Goal: Task Accomplishment & Management: Complete application form

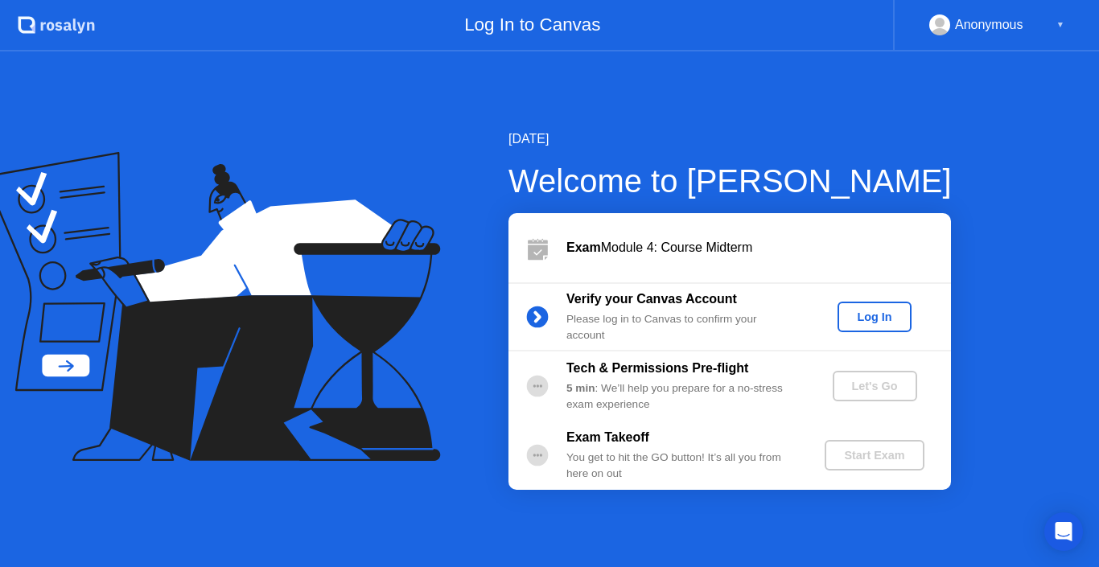
click at [872, 320] on div "Log In" at bounding box center [874, 317] width 60 height 13
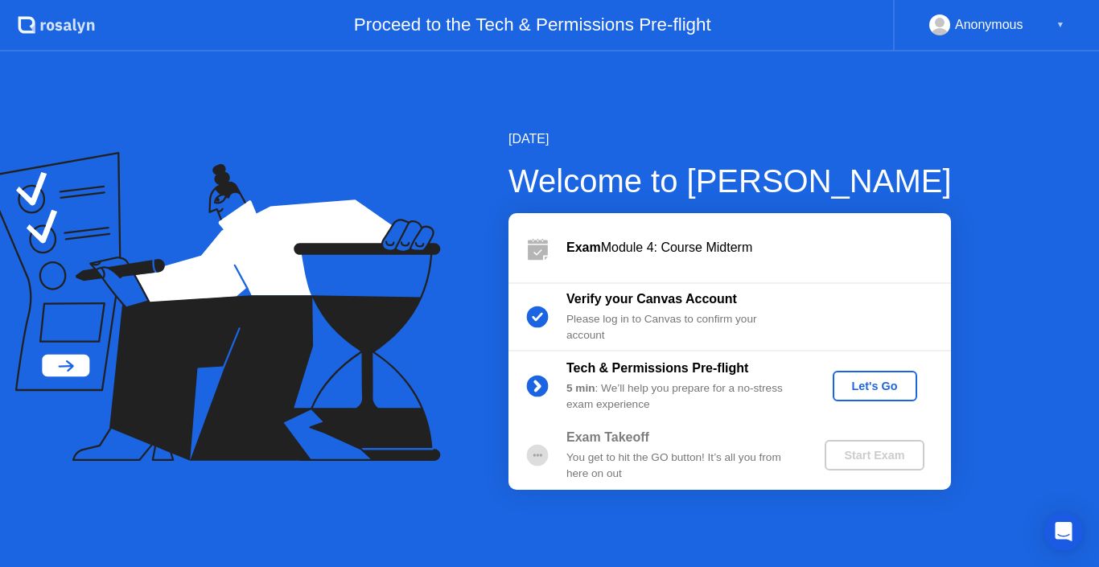
click at [860, 389] on div "Let's Go" at bounding box center [875, 386] width 72 height 13
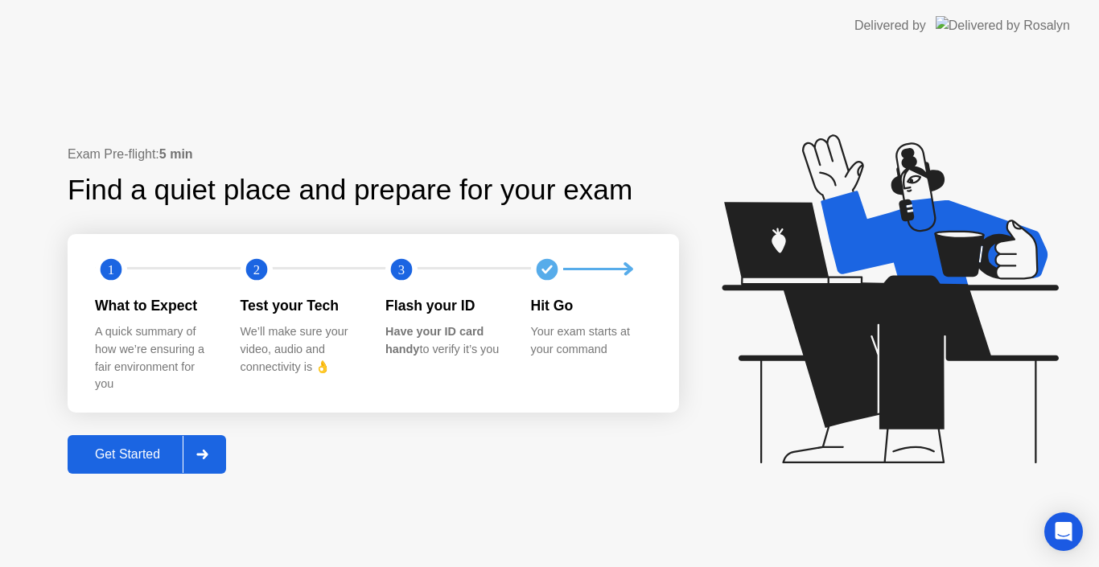
click at [152, 448] on div "Get Started" at bounding box center [127, 455] width 110 height 14
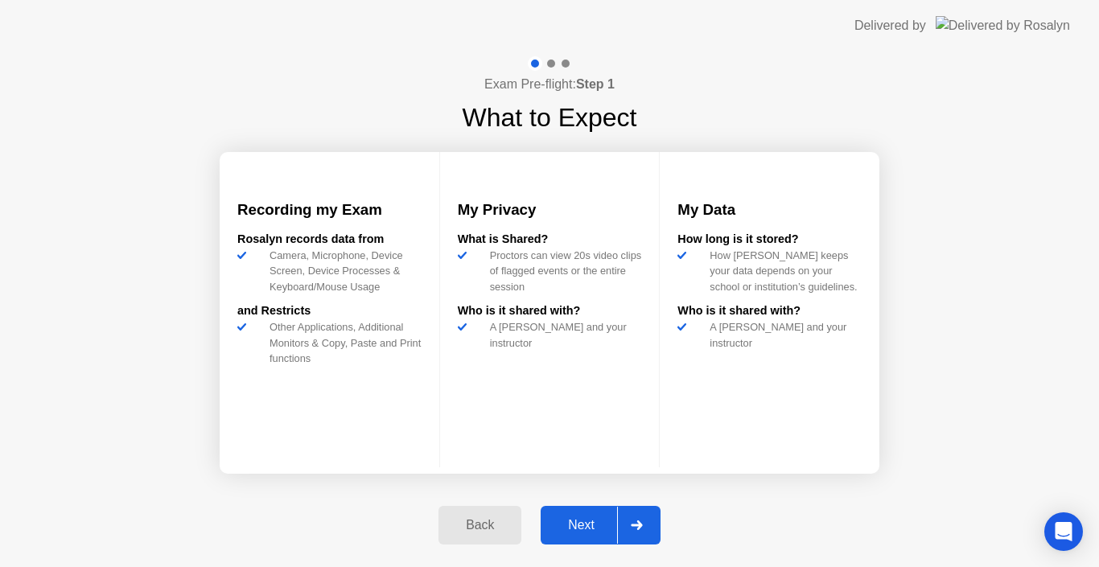
click at [603, 523] on div "Next" at bounding box center [582, 525] width 72 height 14
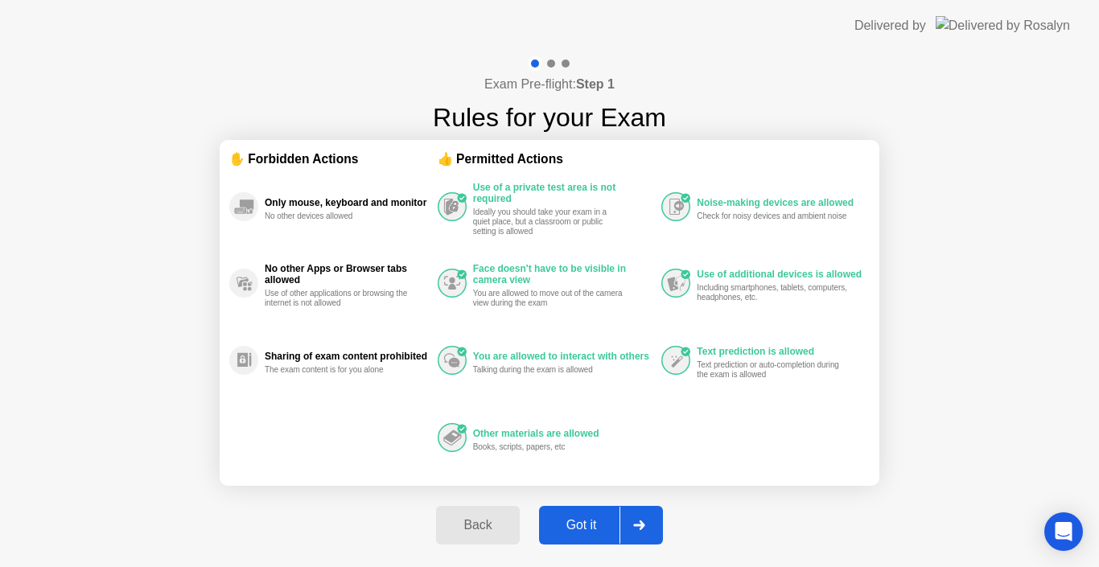
click at [583, 530] on div "Got it" at bounding box center [582, 525] width 76 height 14
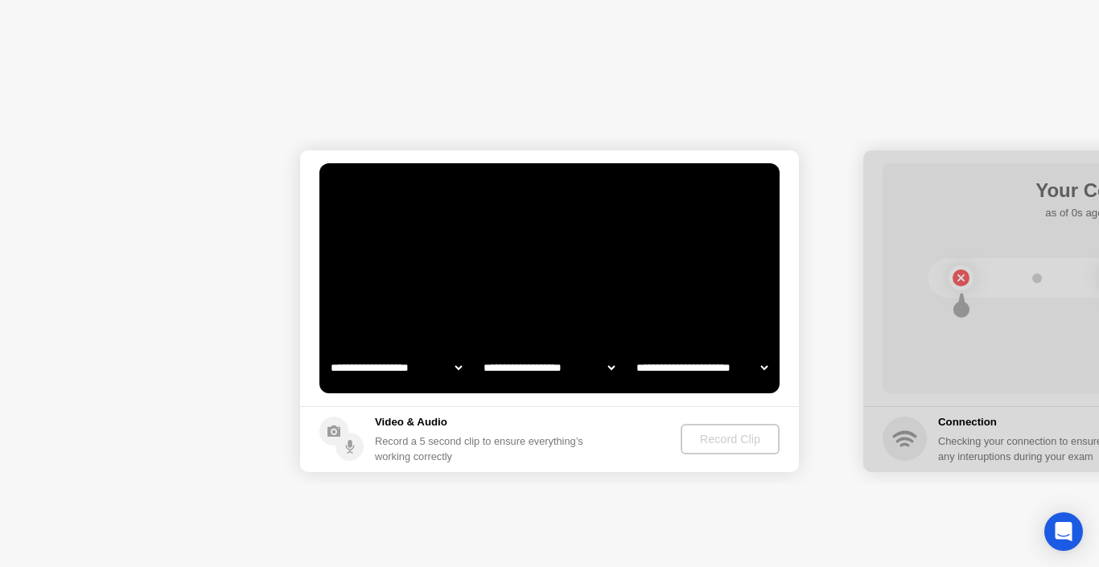
select select "**********"
select select "*******"
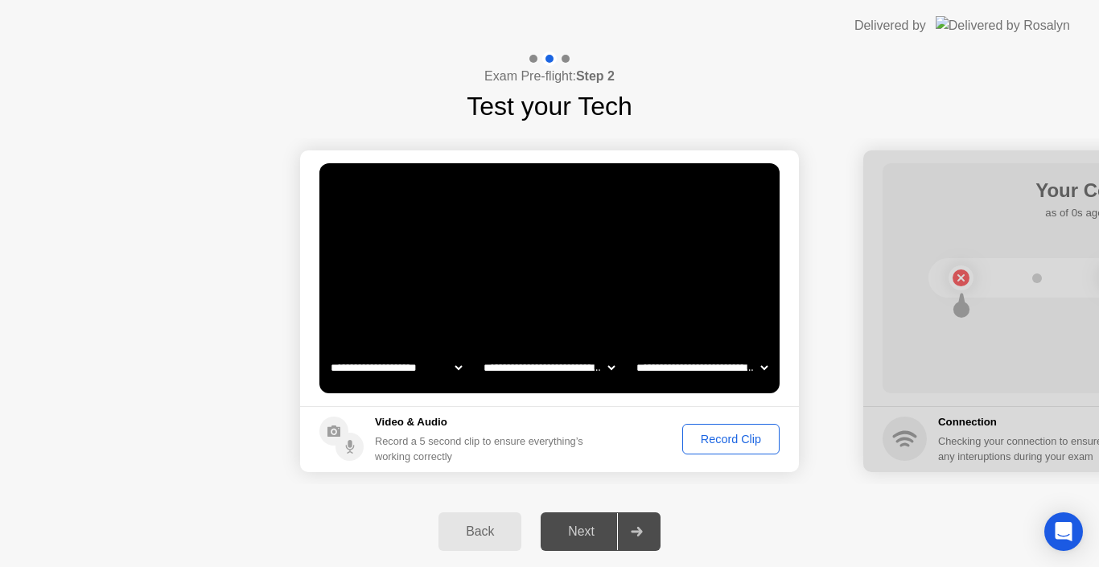
click at [732, 446] on div "Record Clip" at bounding box center [731, 439] width 86 height 13
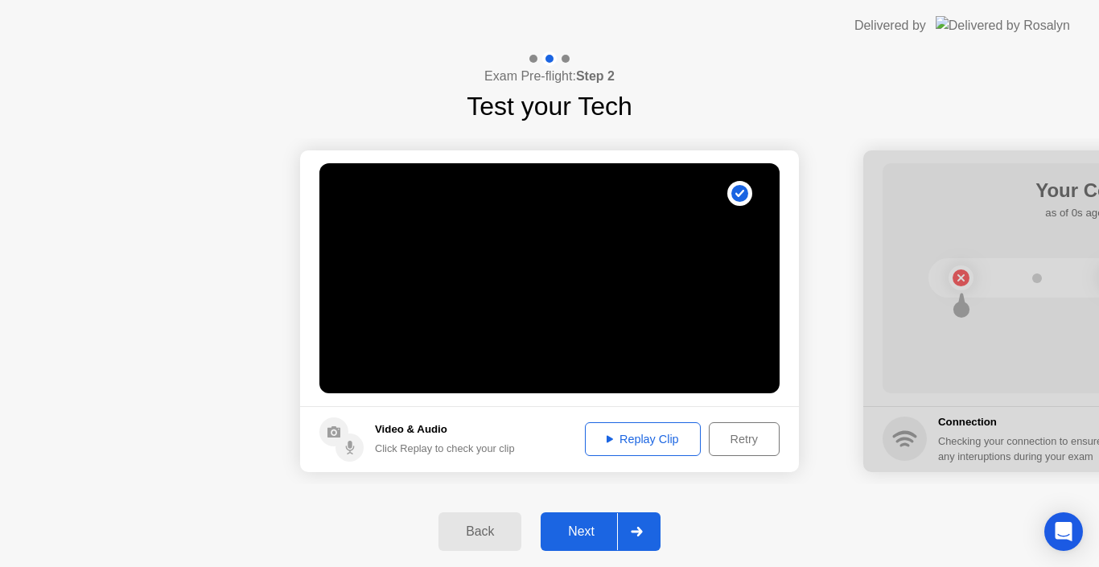
click at [581, 531] on div "Next" at bounding box center [582, 532] width 72 height 14
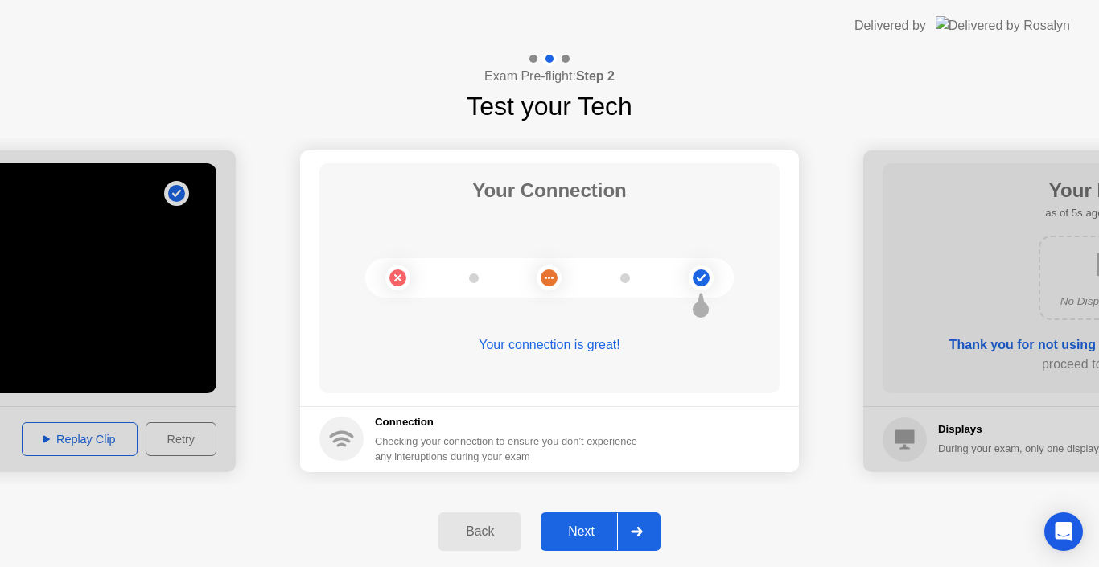
click at [574, 516] on button "Next" at bounding box center [601, 532] width 120 height 39
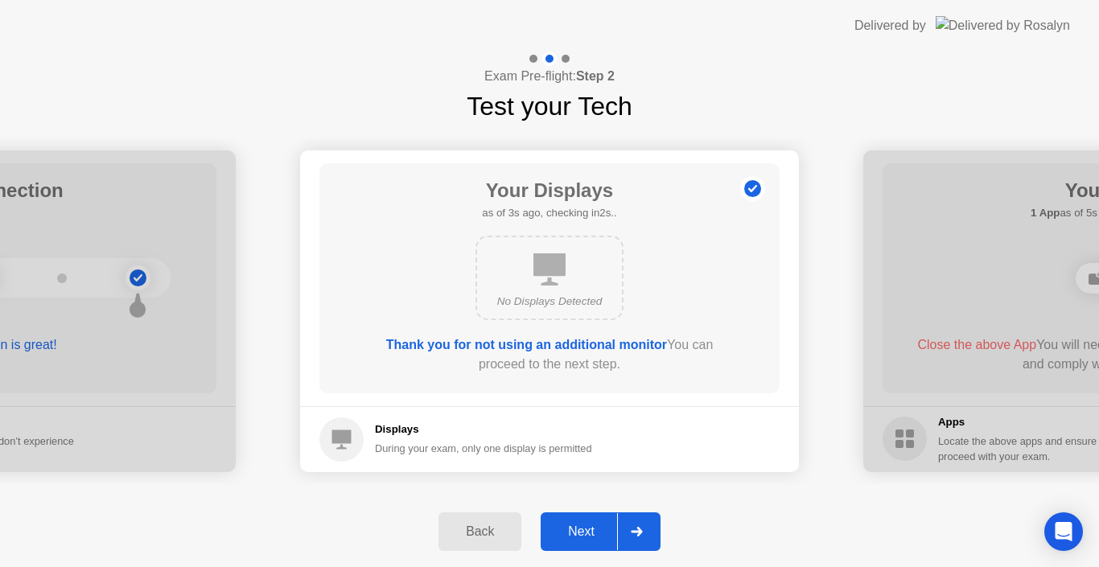
click at [579, 529] on div "Next" at bounding box center [582, 532] width 72 height 14
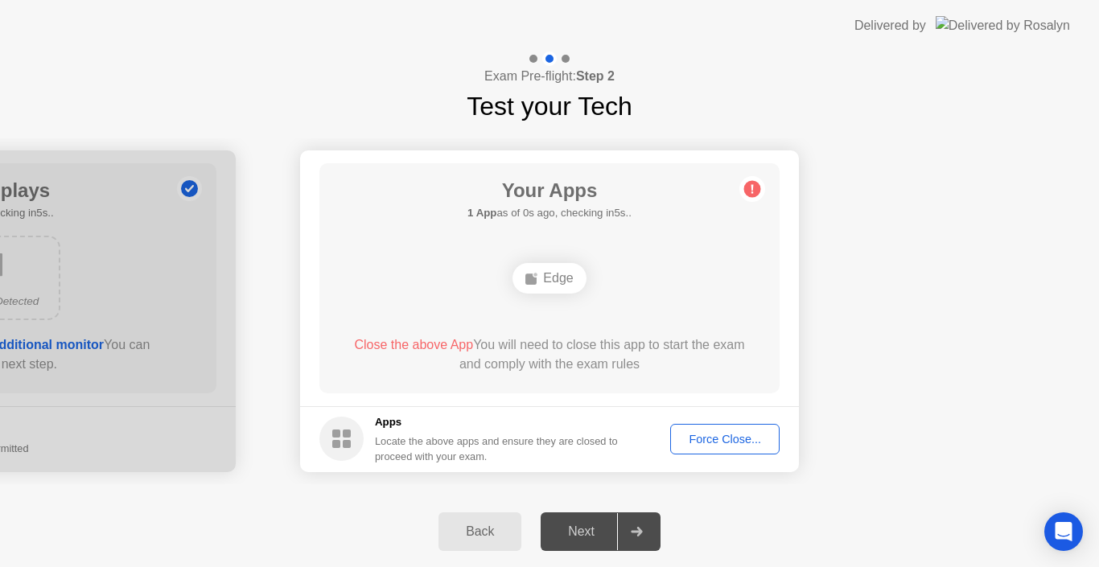
click at [555, 278] on div "Edge" at bounding box center [549, 278] width 73 height 31
click at [712, 448] on button "Force Close..." at bounding box center [724, 439] width 109 height 31
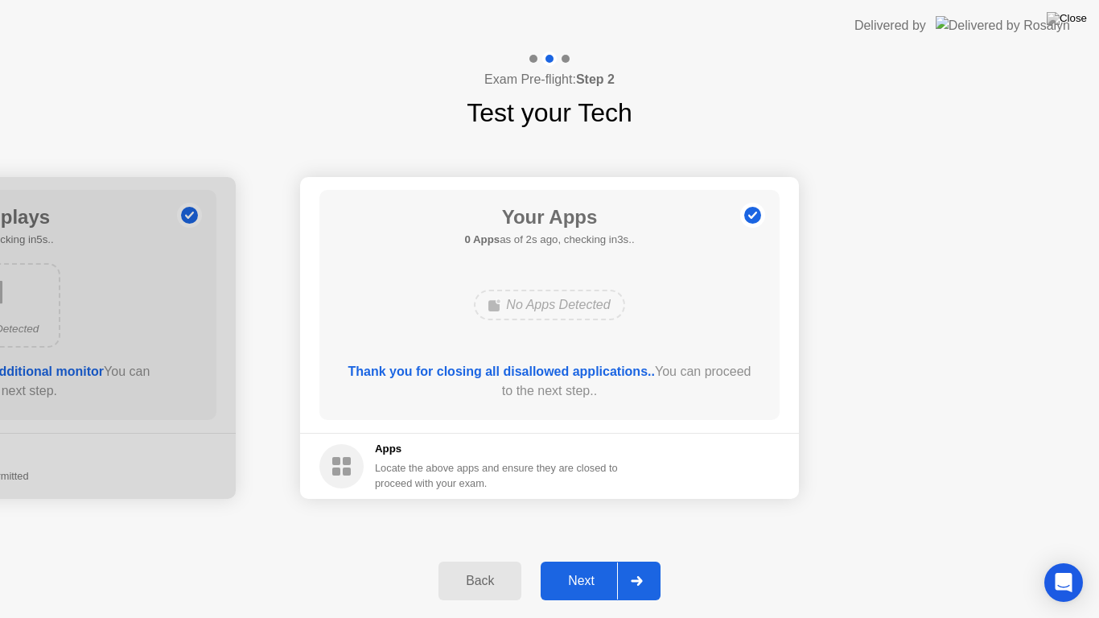
click at [593, 567] on div "Next" at bounding box center [582, 581] width 72 height 14
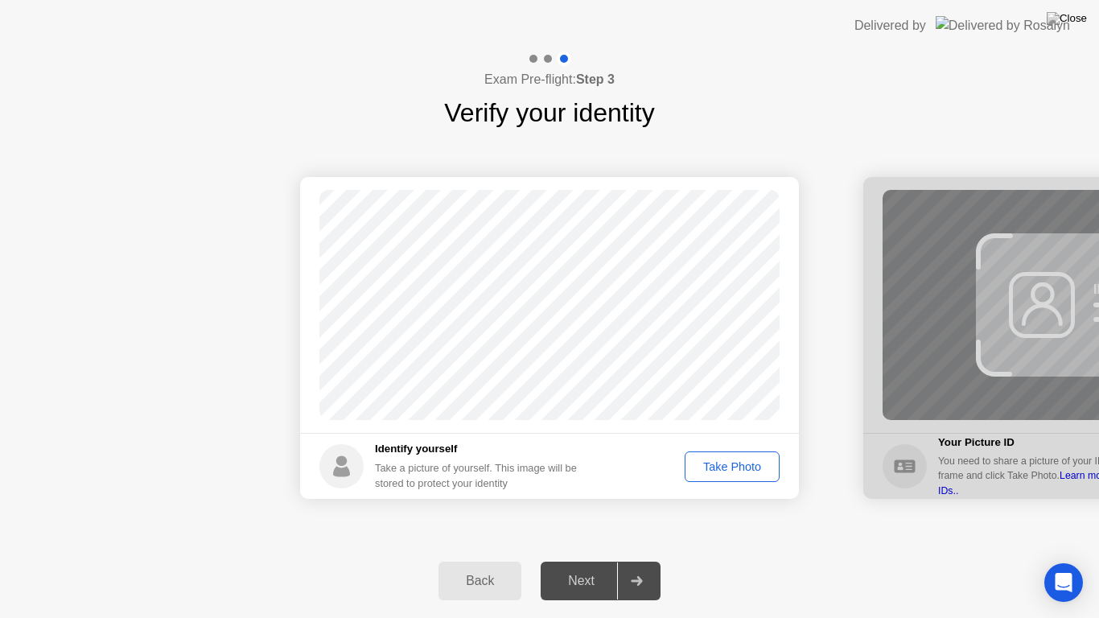
click at [724, 470] on div "Take Photo" at bounding box center [733, 466] width 84 height 13
click at [584, 567] on div "Next" at bounding box center [582, 581] width 72 height 14
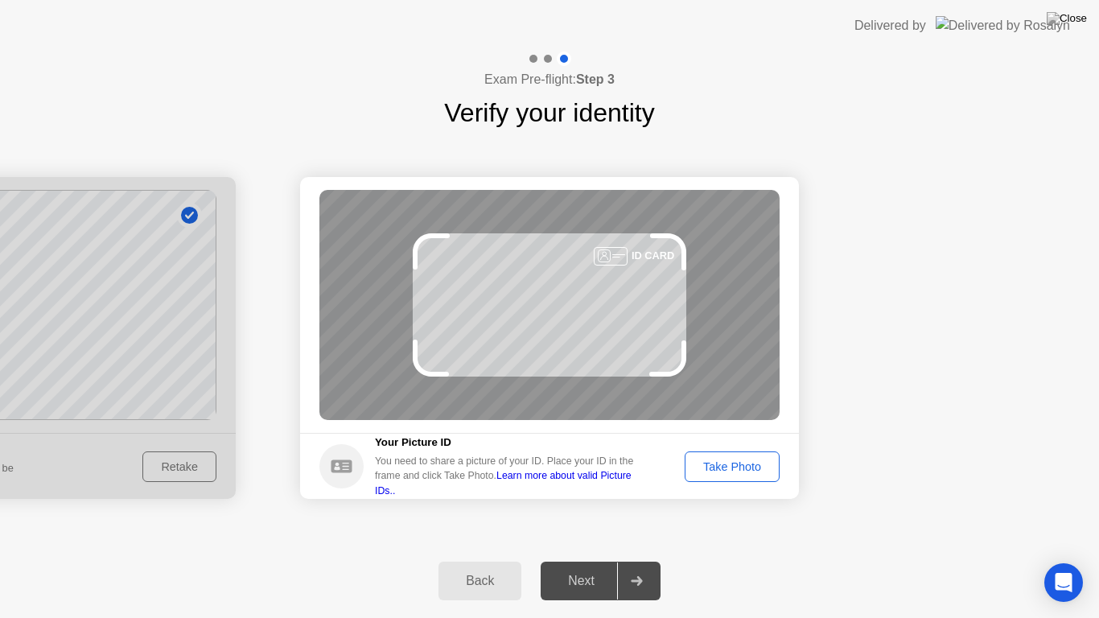
click at [730, 473] on div "Take Photo" at bounding box center [733, 466] width 84 height 13
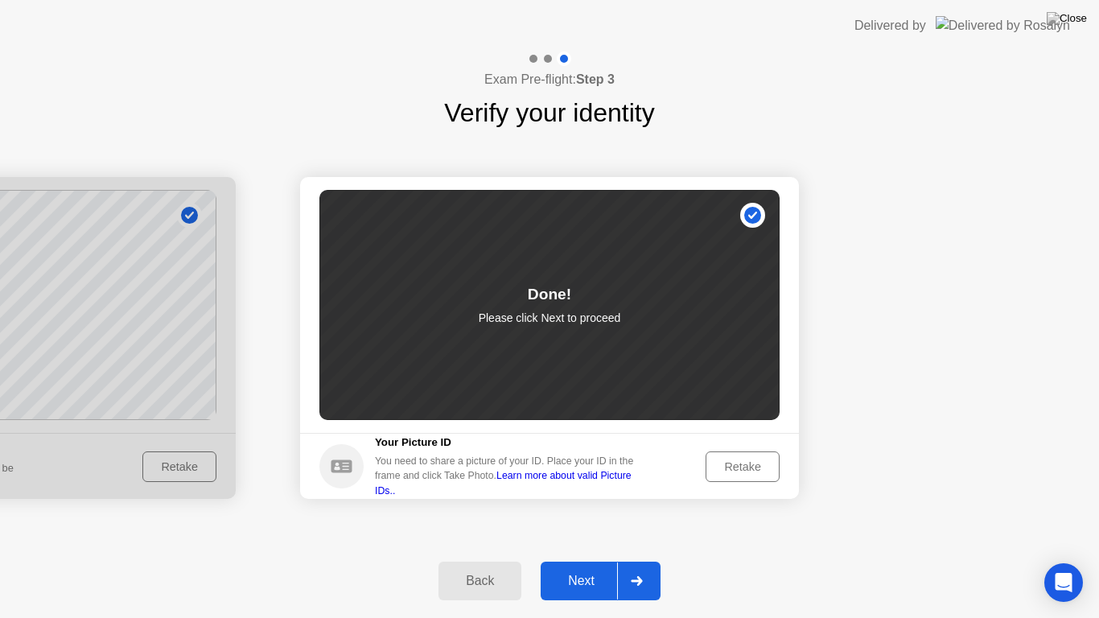
click at [587, 567] on div "Next" at bounding box center [582, 581] width 72 height 14
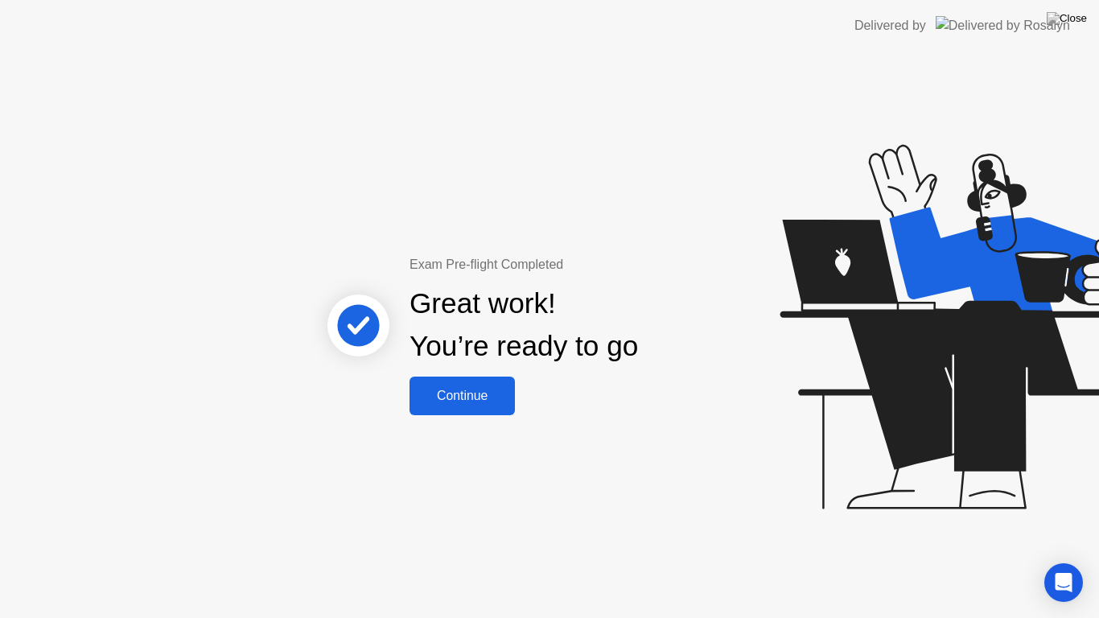
click at [457, 390] on div "Continue" at bounding box center [463, 396] width 96 height 14
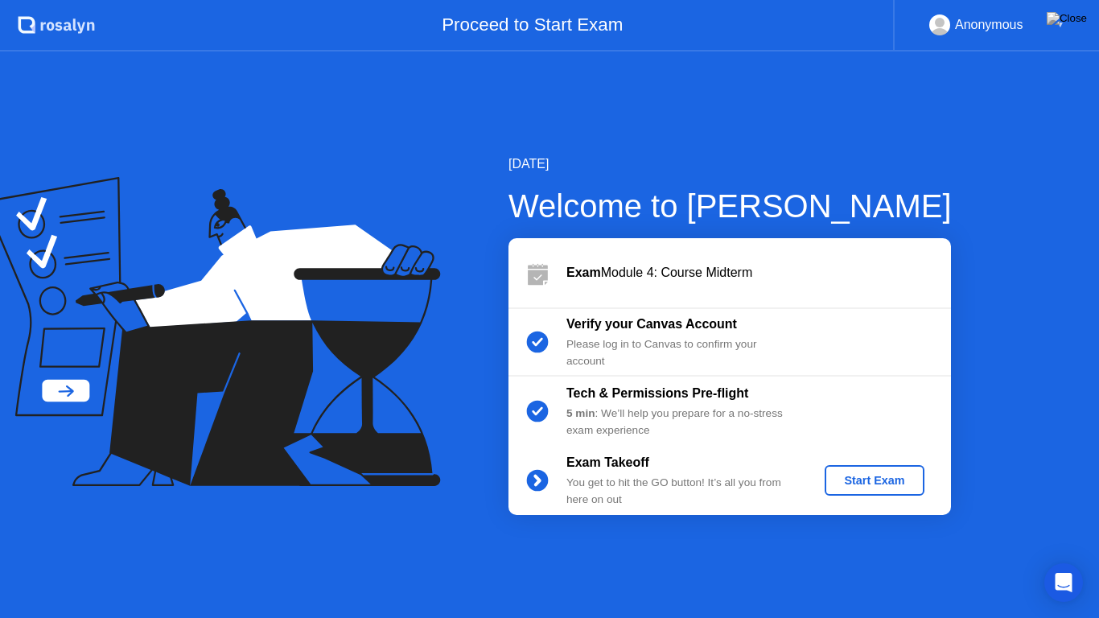
click at [858, 486] on div "Start Exam" at bounding box center [874, 480] width 86 height 13
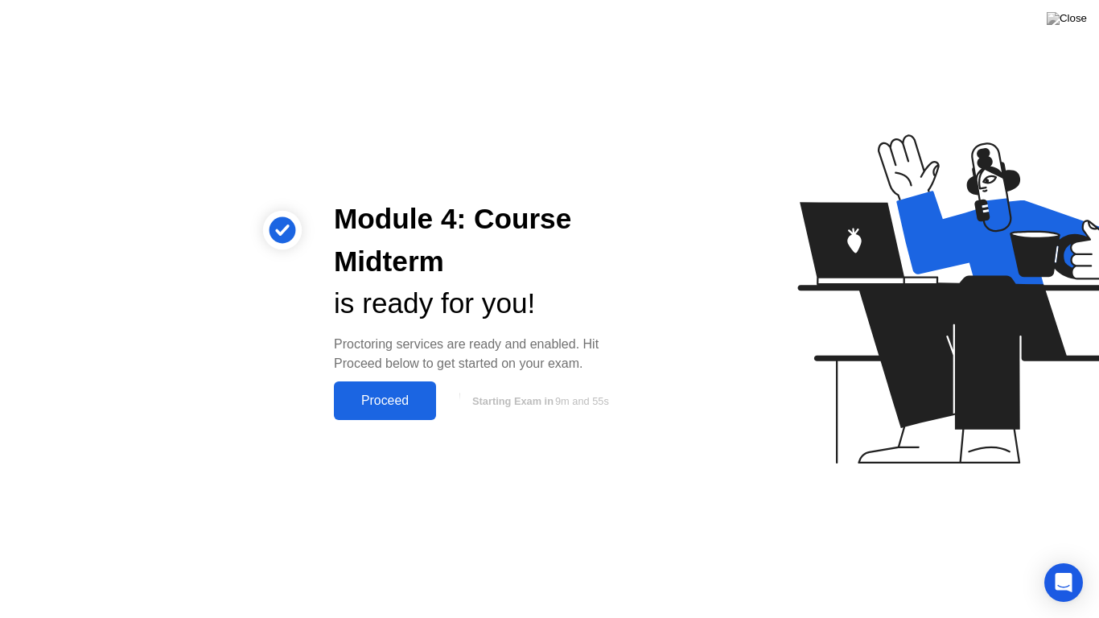
click at [397, 398] on div "Proceed" at bounding box center [385, 401] width 93 height 14
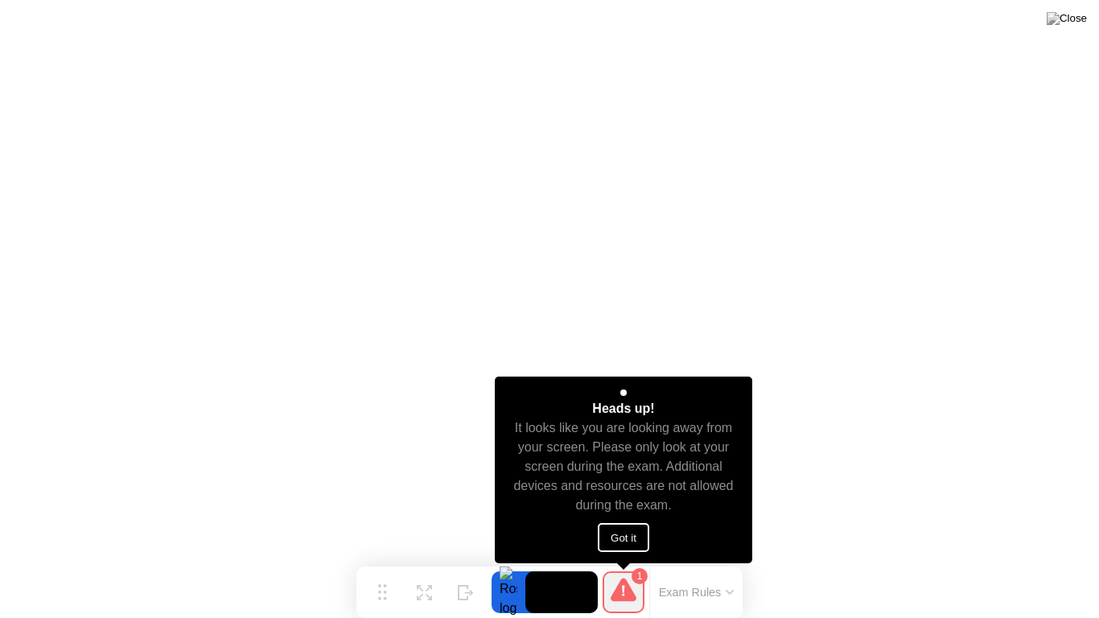
click at [633, 539] on button "Got it" at bounding box center [624, 537] width 52 height 29
